Goal: Use online tool/utility: Utilize a website feature to perform a specific function

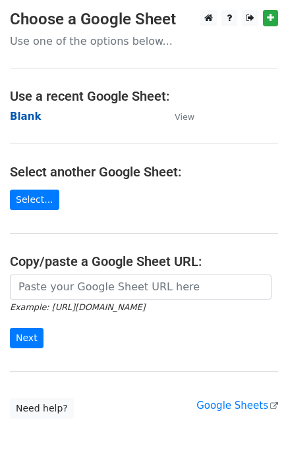
click at [18, 116] on strong "Blank" at bounding box center [25, 117] width 31 height 12
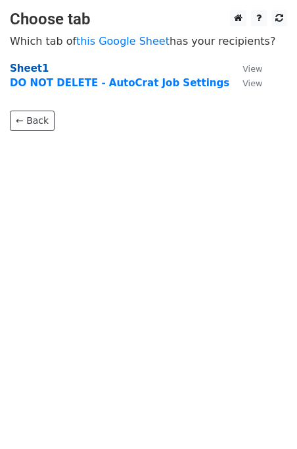
click at [26, 67] on strong "Sheet1" at bounding box center [29, 69] width 39 height 12
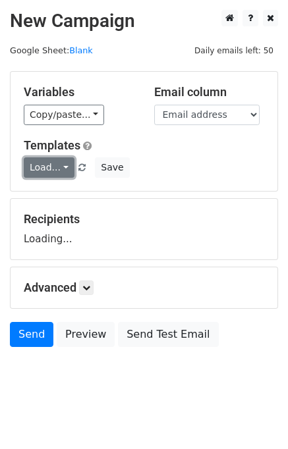
click at [59, 166] on link "Load..." at bounding box center [49, 167] width 51 height 20
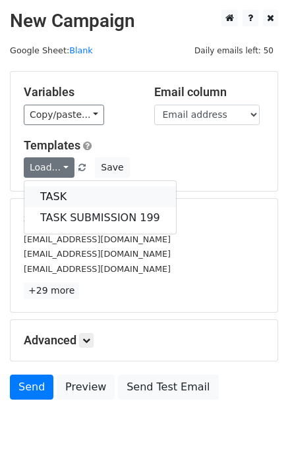
click at [61, 196] on link "TASK" at bounding box center [99, 196] width 151 height 21
